Goal: Information Seeking & Learning: Find specific page/section

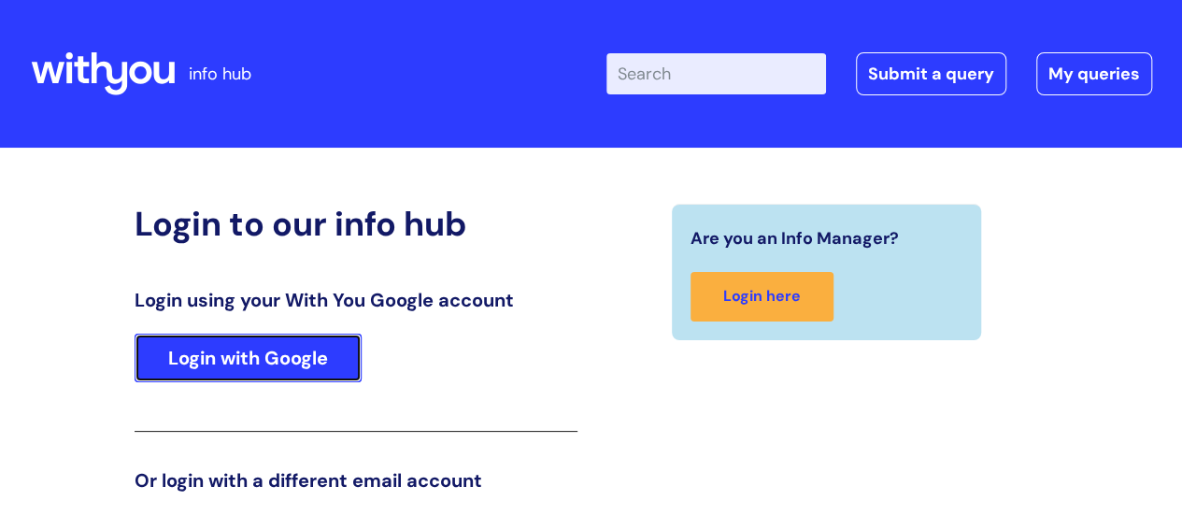
click at [292, 352] on link "Login with Google" at bounding box center [248, 358] width 227 height 49
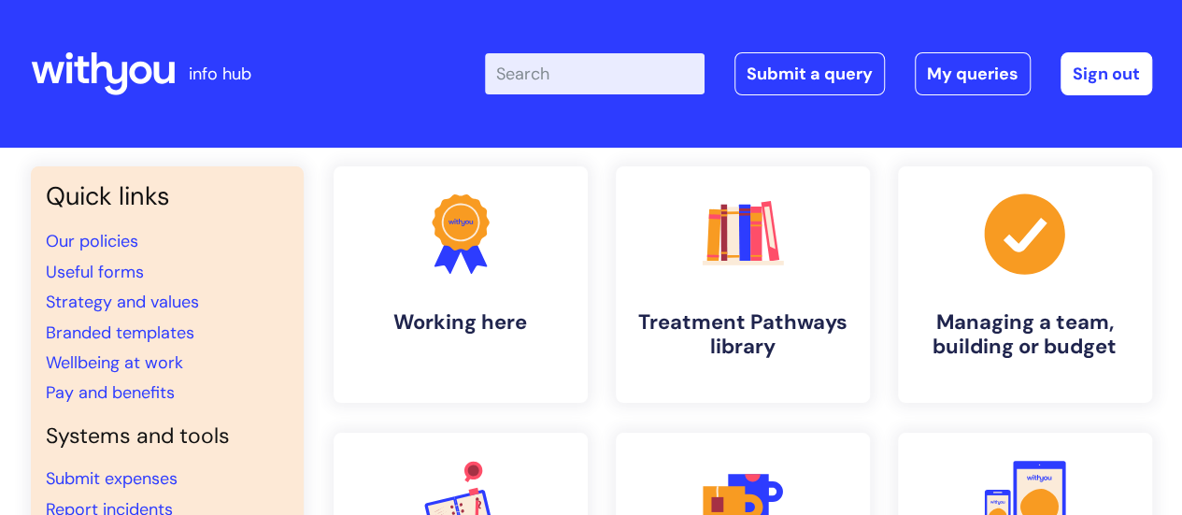
click at [571, 75] on input "Enter your search term here..." at bounding box center [595, 73] width 220 height 41
click at [595, 70] on input "Enter your search term here..." at bounding box center [595, 73] width 220 height 41
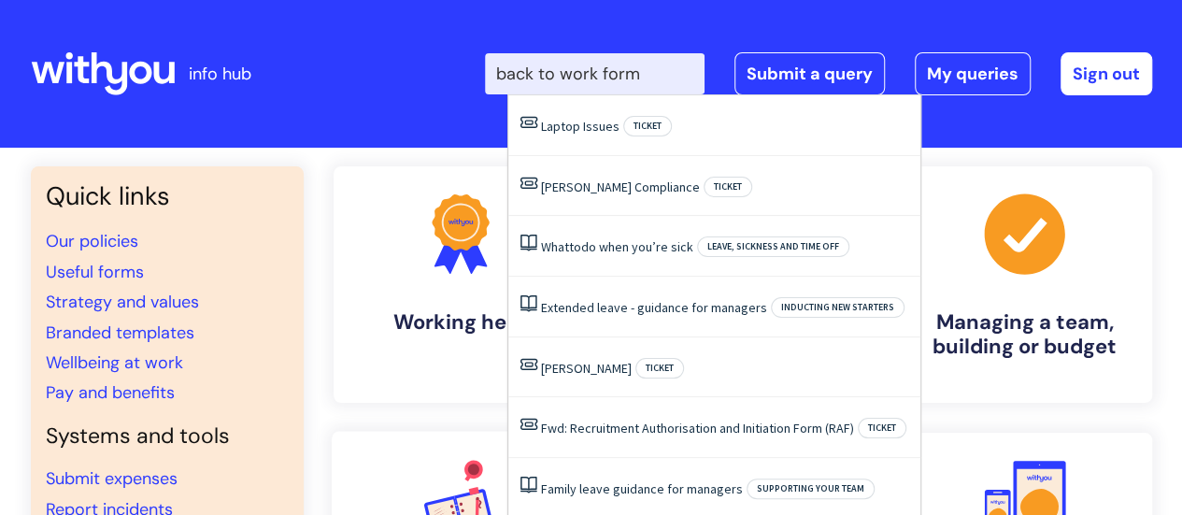
type input "back to work form"
click button "Search" at bounding box center [0, 0] width 0 height 0
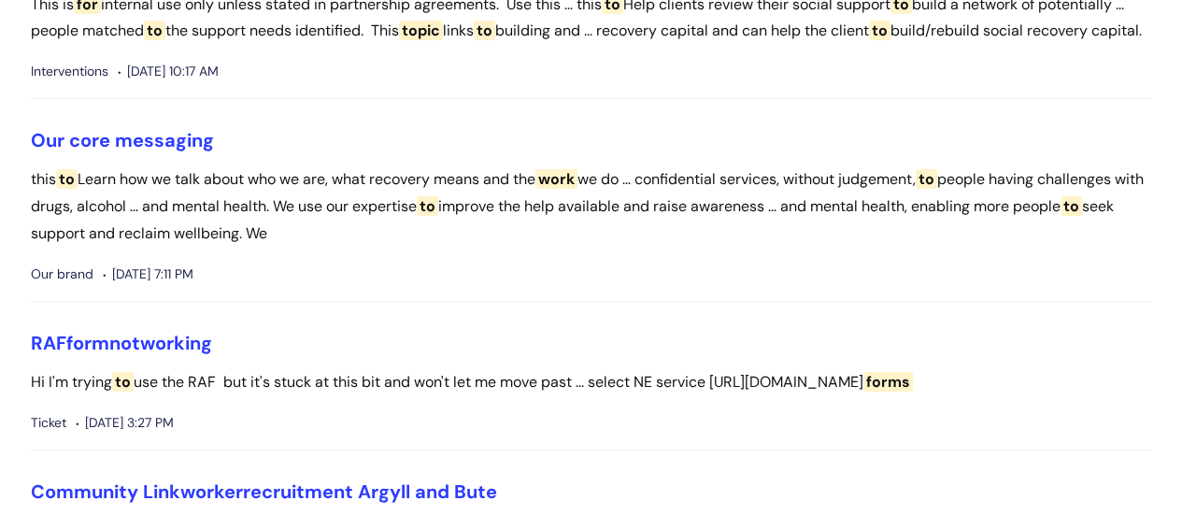
scroll to position [3177, 0]
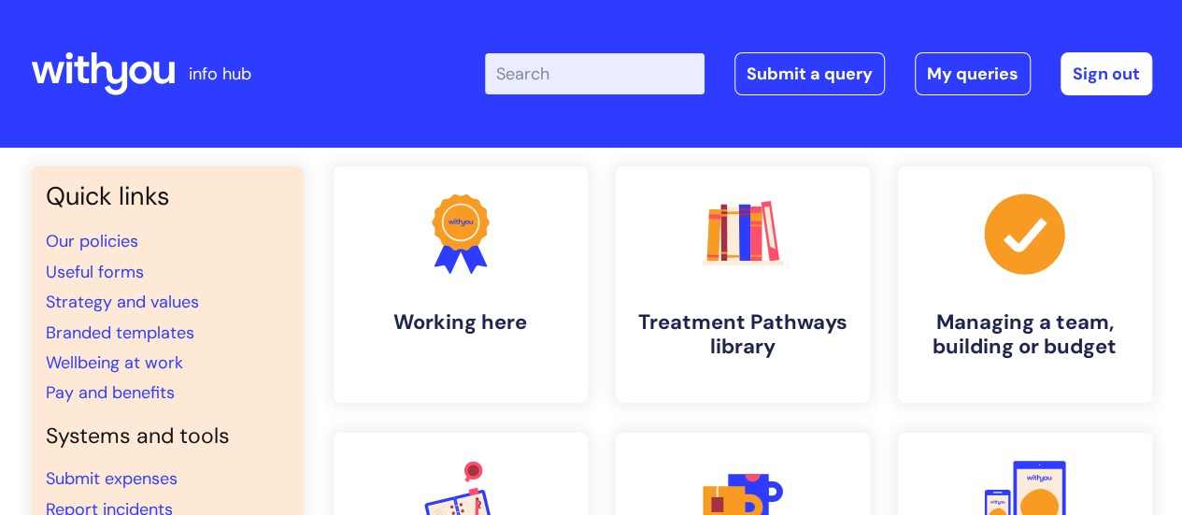
click at [618, 72] on input "Enter your search term here..." at bounding box center [595, 73] width 220 height 41
type input "return to work form"
click button "Search" at bounding box center [0, 0] width 0 height 0
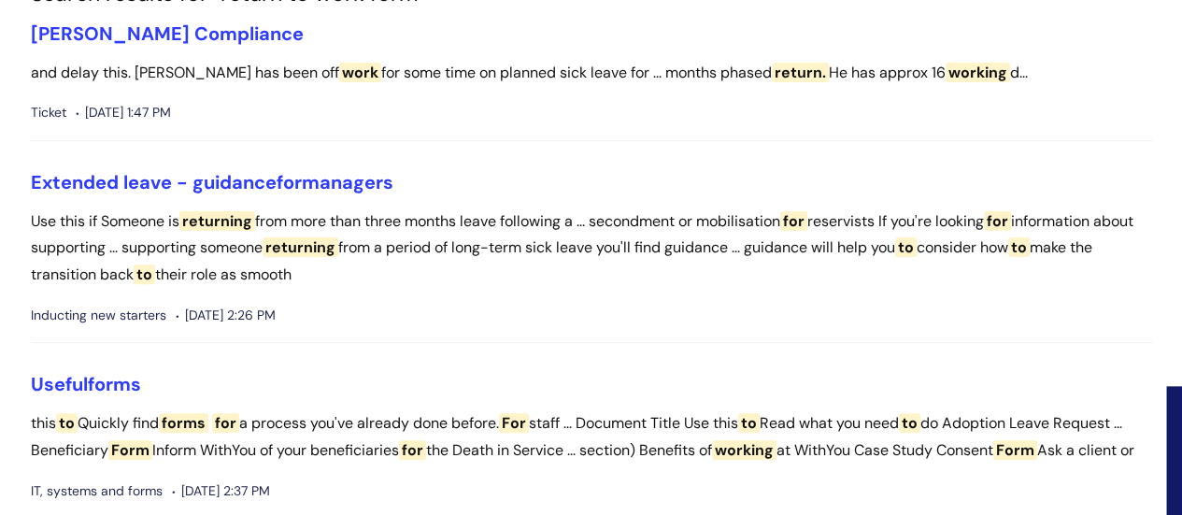
scroll to position [187, 0]
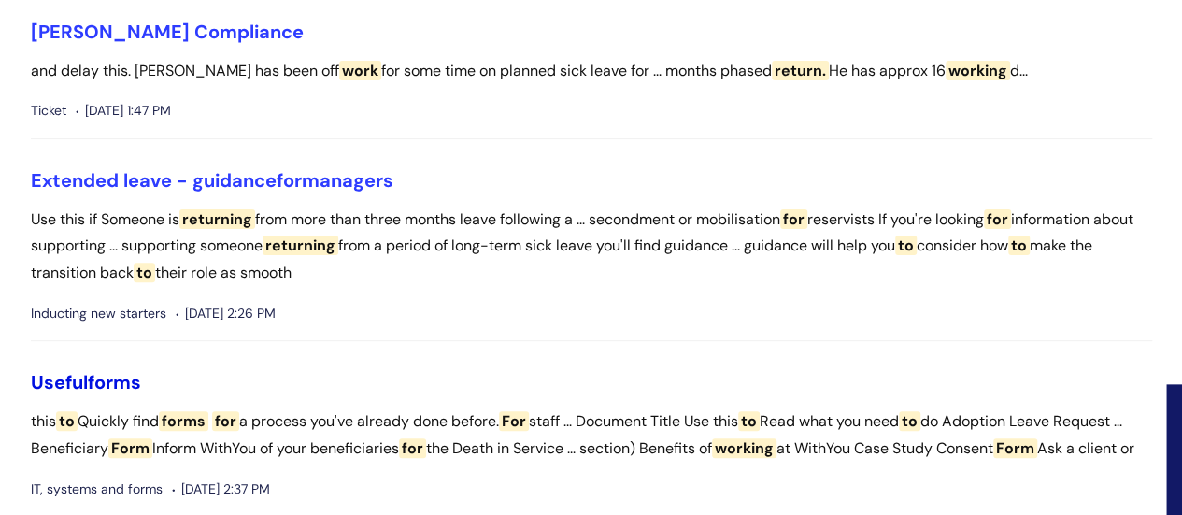
click at [119, 380] on span "forms" at bounding box center [114, 382] width 53 height 24
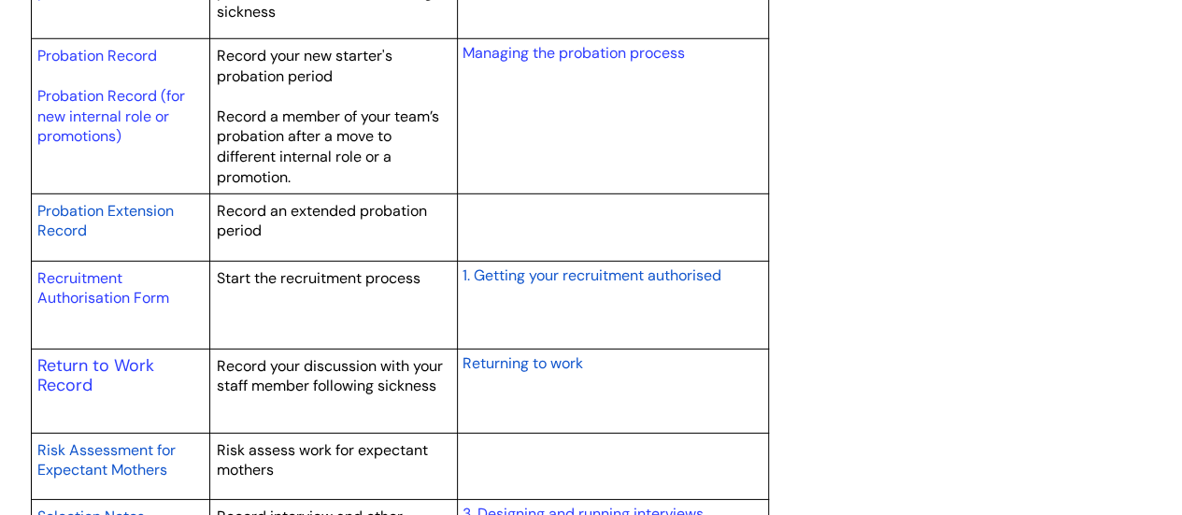
scroll to position [2710, 0]
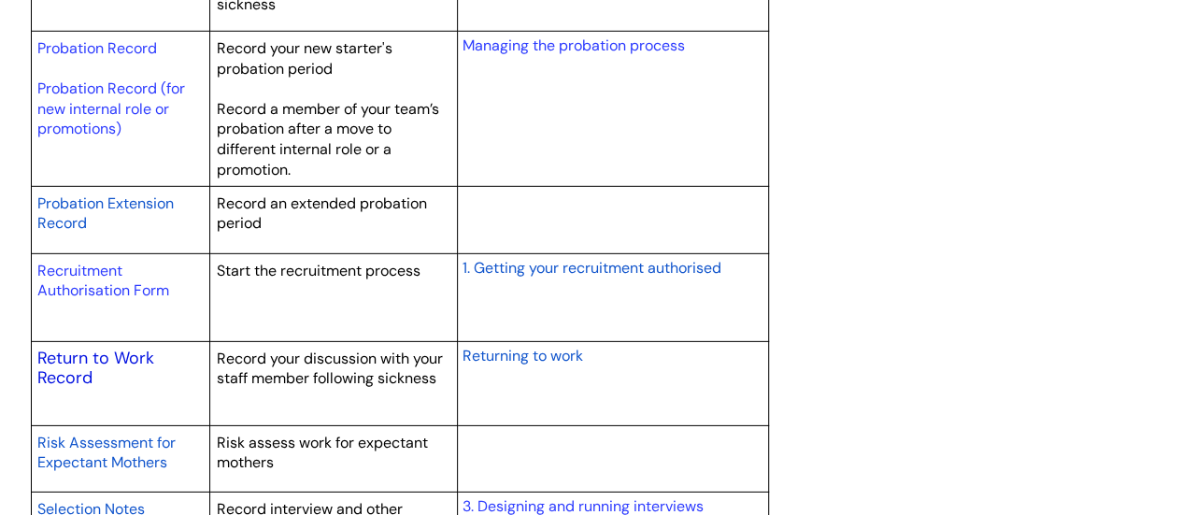
click at [75, 350] on link "Return to Work Record" at bounding box center [95, 368] width 117 height 43
